Goal: Feedback & Contribution: Contribute content

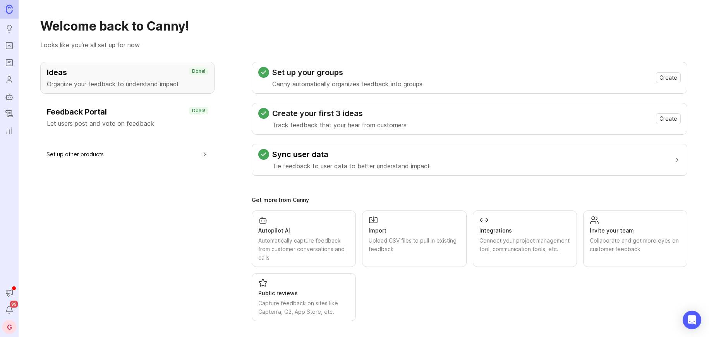
click at [10, 15] on link at bounding box center [9, 9] width 19 height 19
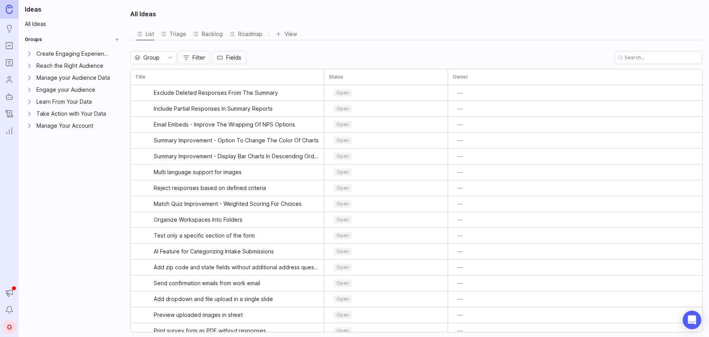
click at [7, 48] on icon "Portal" at bounding box center [9, 45] width 9 height 9
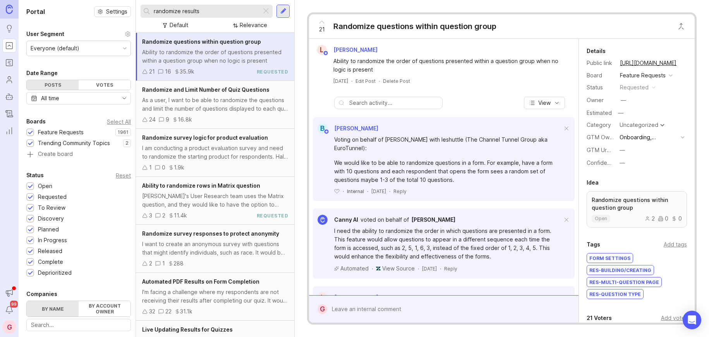
click at [269, 10] on div at bounding box center [265, 11] width 9 height 10
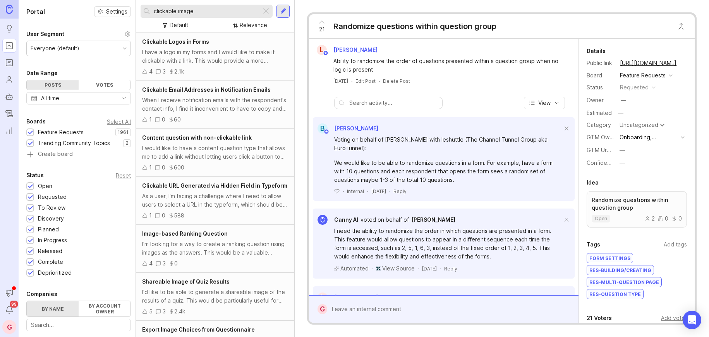
type input "clickable image"
click at [282, 11] on div at bounding box center [283, 11] width 6 height 7
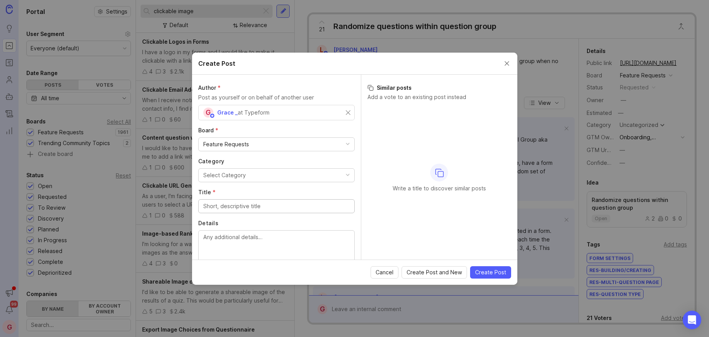
click at [291, 170] on button "Select Category" at bounding box center [276, 175] width 156 height 14
click at [249, 206] on input "Title *" at bounding box center [276, 206] width 146 height 9
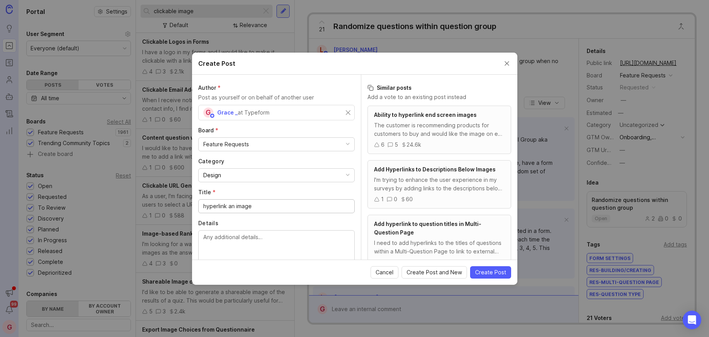
type input "hyperlink an image"
click at [399, 128] on div "The customer is recommending products for customers to buy and would like the i…" at bounding box center [439, 129] width 130 height 17
click at [443, 131] on div "The customer is recommending products for customers to buy and would like the i…" at bounding box center [439, 129] width 130 height 17
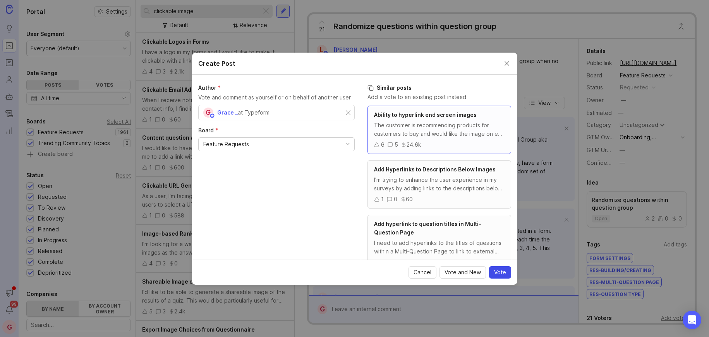
click at [495, 270] on span "Vote" at bounding box center [500, 273] width 12 height 8
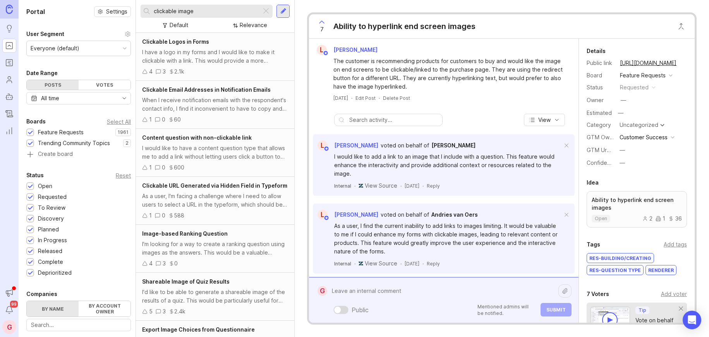
click at [350, 308] on div "Public Mentioned admins will be notified. Submit" at bounding box center [449, 300] width 244 height 33
paste textarea "[URL][DOMAIN_NAME]"
click at [360, 290] on textarea "Community member requesting: [URL][DOMAIN_NAME]" at bounding box center [442, 283] width 231 height 32
paste textarea "Hello, I wish to know if it is possible to add in the ending page an image afte…"
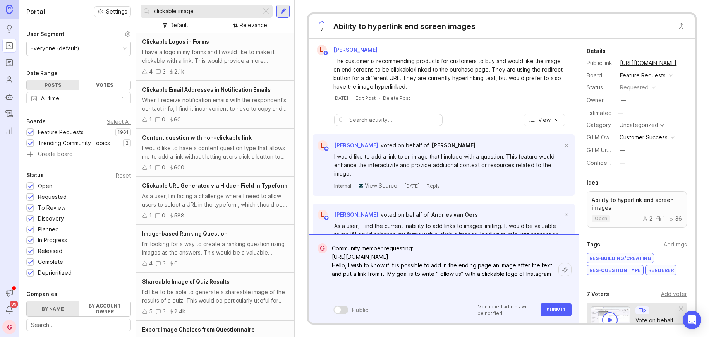
type textarea "Community member requesting: [URL][DOMAIN_NAME] Hello, I wish to know if it is …"
click at [552, 309] on span "Submit" at bounding box center [555, 310] width 19 height 6
